Goal: Go to known website: Access a specific website the user already knows

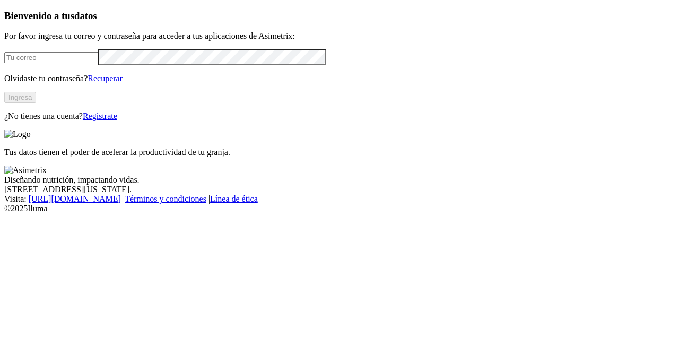
type input "[PERSON_NAME][EMAIL_ADDRESS][PERSON_NAME][DOMAIN_NAME]"
click at [36, 103] on button "Ingresa" at bounding box center [20, 97] width 32 height 11
